Goal: Task Accomplishment & Management: Use online tool/utility

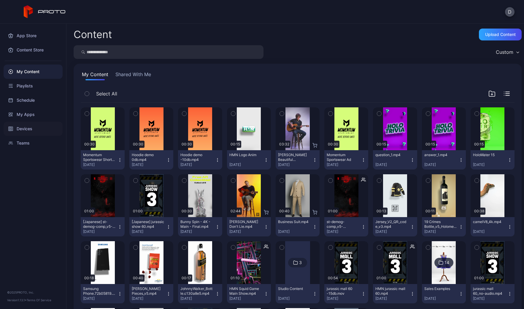
click at [31, 127] on div "Devices" at bounding box center [33, 128] width 59 height 14
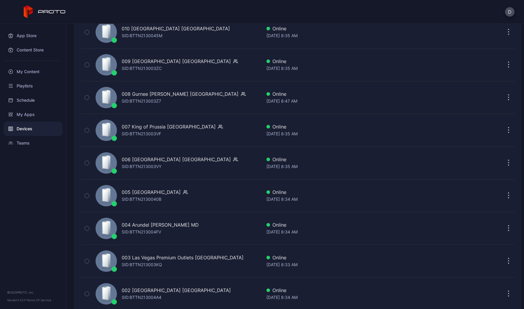
scroll to position [1292, 0]
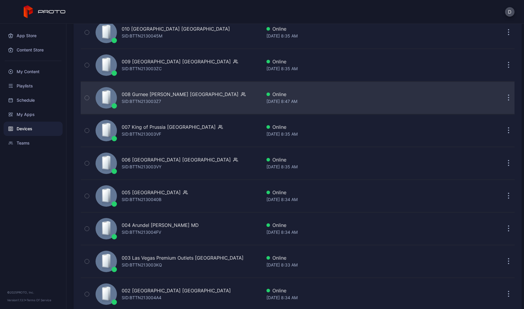
click at [202, 96] on div "008 Gurnee [PERSON_NAME] IL [PERSON_NAME]: BTTN213003Z7" at bounding box center [177, 98] width 169 height 30
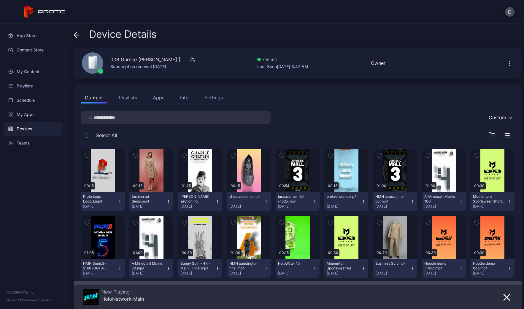
click at [510, 63] on icon "button" at bounding box center [510, 63] width 1 height 1
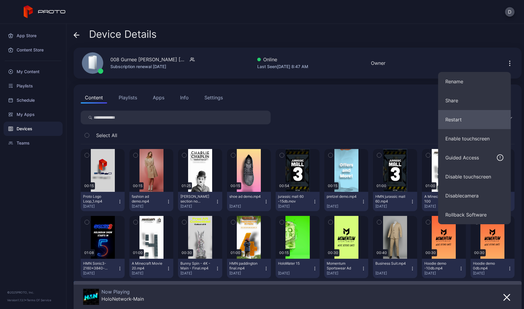
click at [461, 120] on button "Restart" at bounding box center [475, 119] width 73 height 19
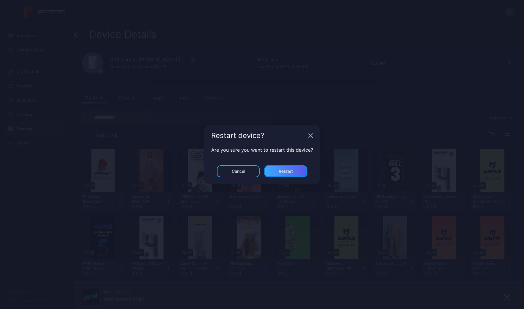
click at [284, 170] on div "Restart" at bounding box center [286, 171] width 14 height 5
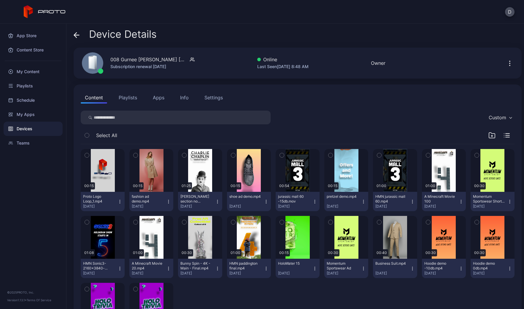
click at [185, 96] on div "Info" at bounding box center [184, 97] width 9 height 7
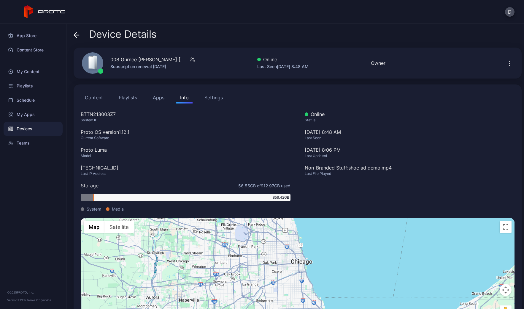
click at [99, 116] on div "BTTN213003Z7" at bounding box center [186, 113] width 210 height 7
copy div "BTTN213003Z7"
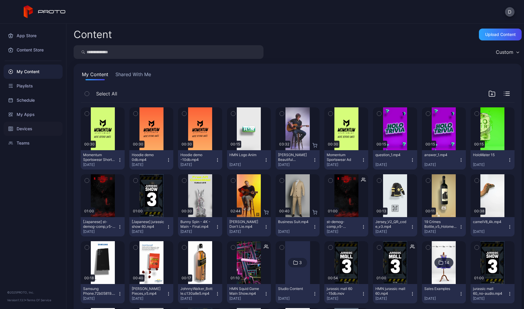
click at [31, 129] on div "Devices" at bounding box center [33, 128] width 59 height 14
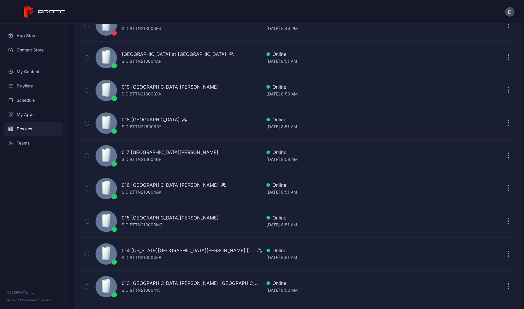
scroll to position [942, 0]
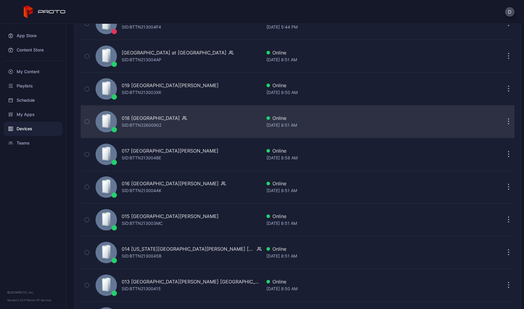
click at [197, 117] on div "018 Lenox Square GA SID: BTTN22600902" at bounding box center [177, 122] width 169 height 30
